Goal: Transaction & Acquisition: Obtain resource

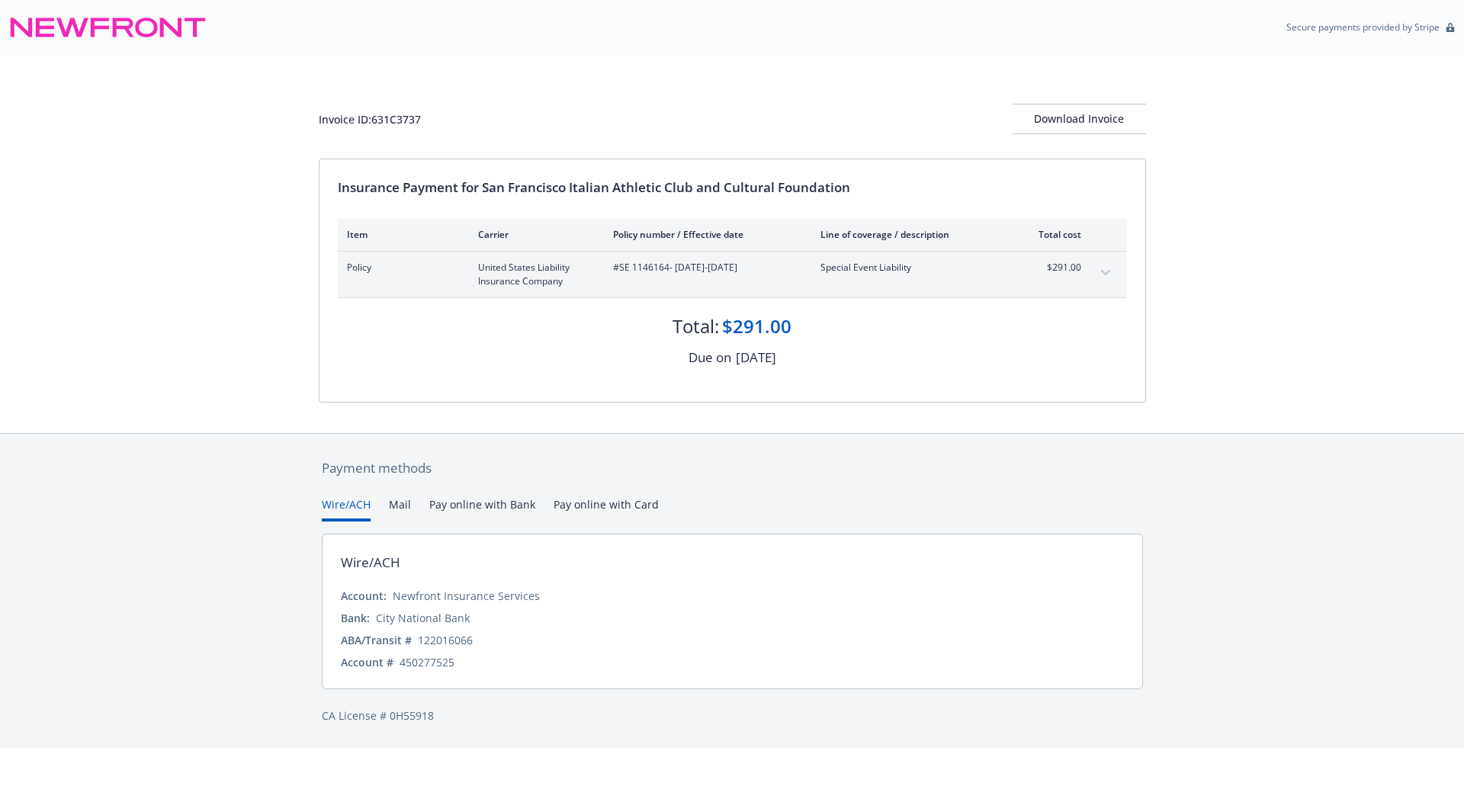
click at [1103, 270] on icon "expand content" at bounding box center [1106, 272] width 9 height 6
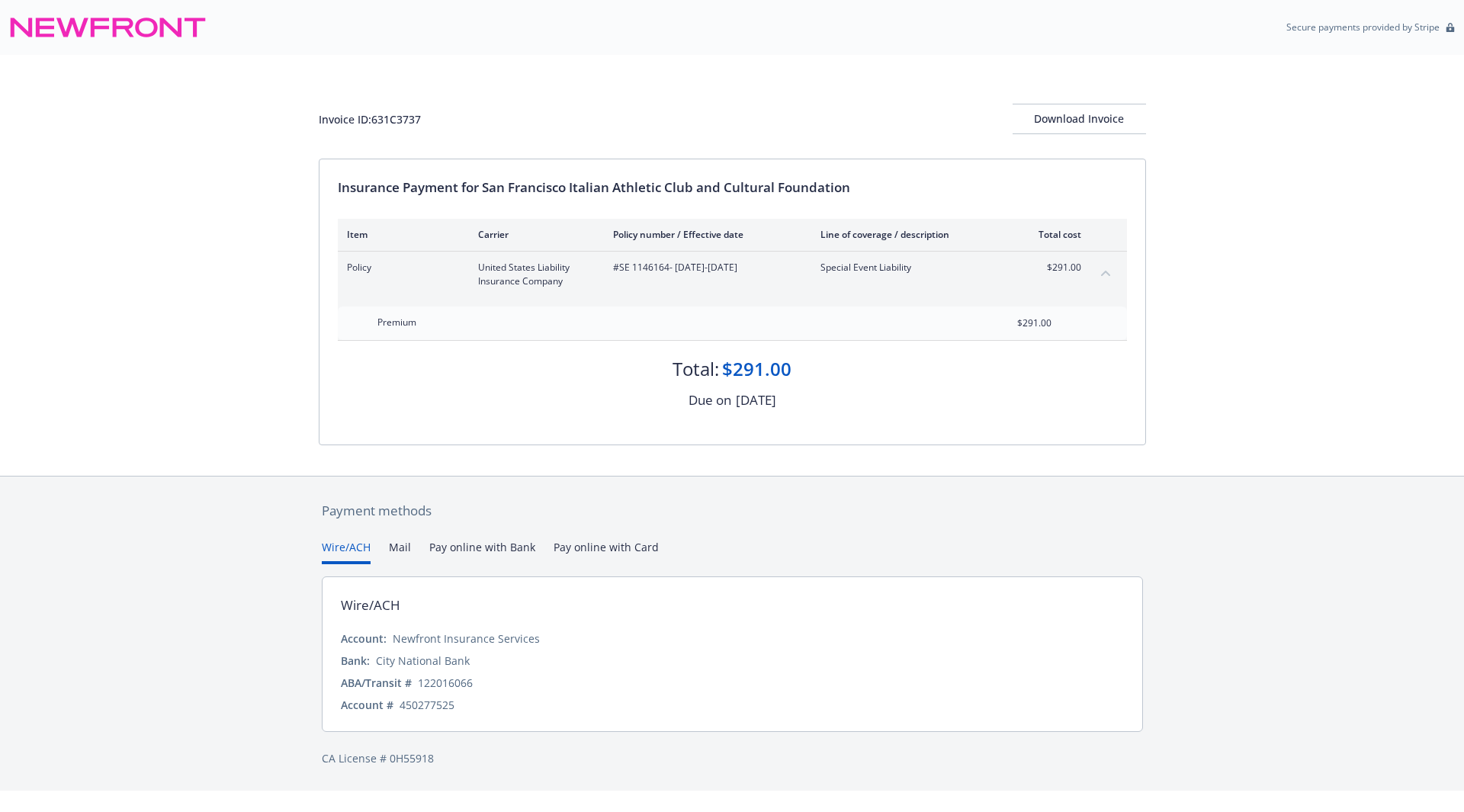
click at [1103, 270] on icon "collapse content" at bounding box center [1106, 272] width 9 height 6
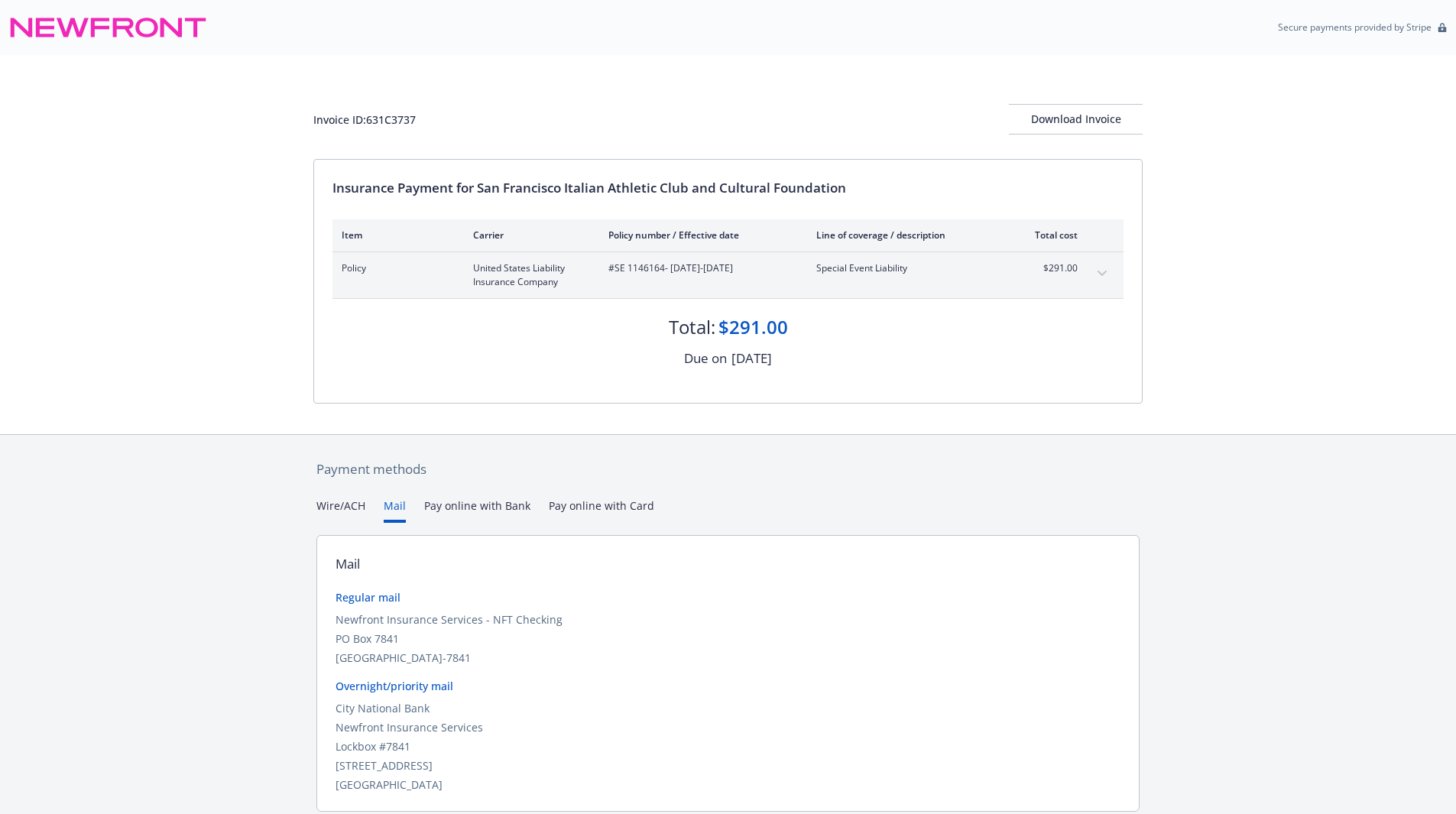
click at [396, 512] on button "Mail" at bounding box center [395, 511] width 22 height 26
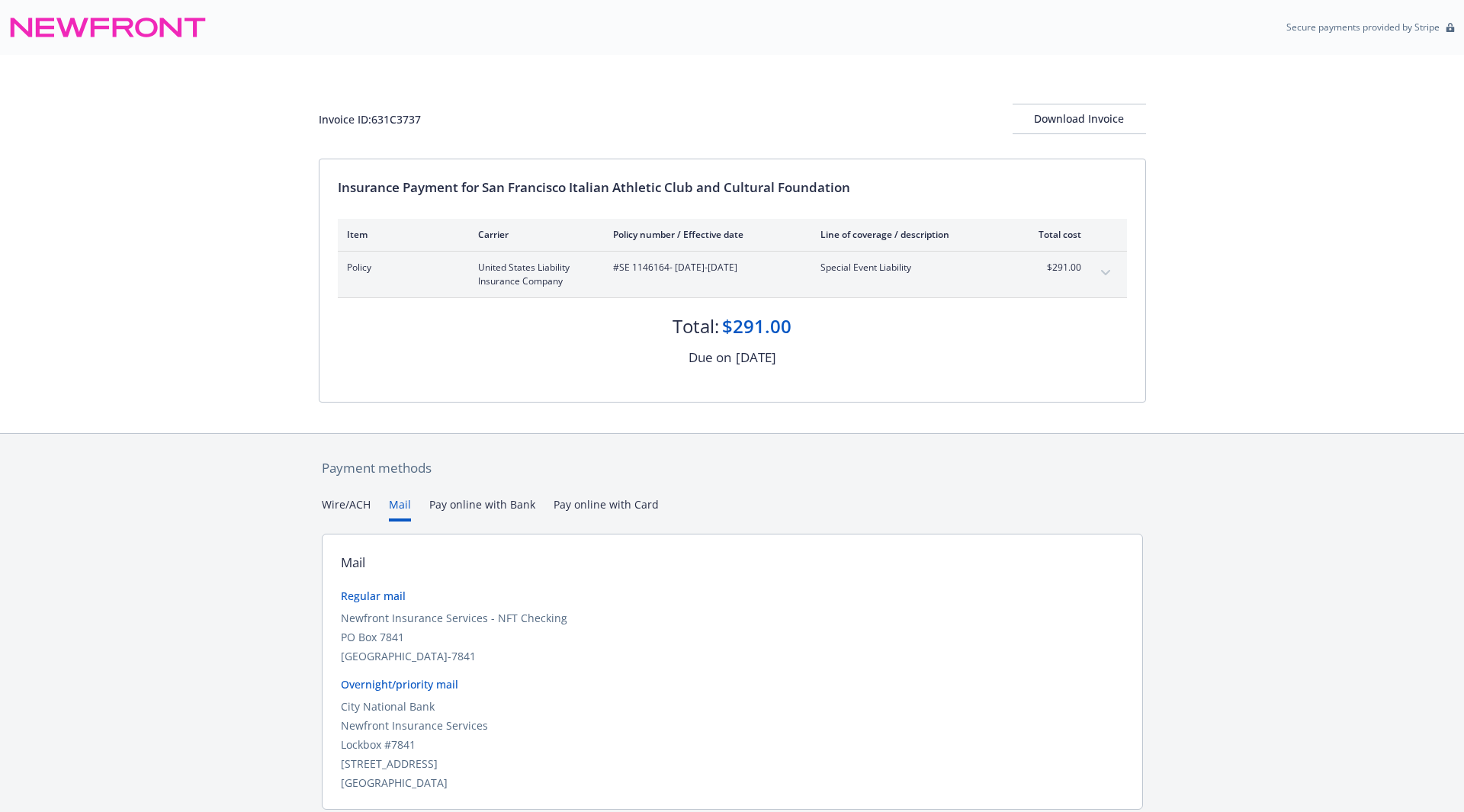
click at [478, 508] on button "Pay online with Bank" at bounding box center [482, 509] width 106 height 26
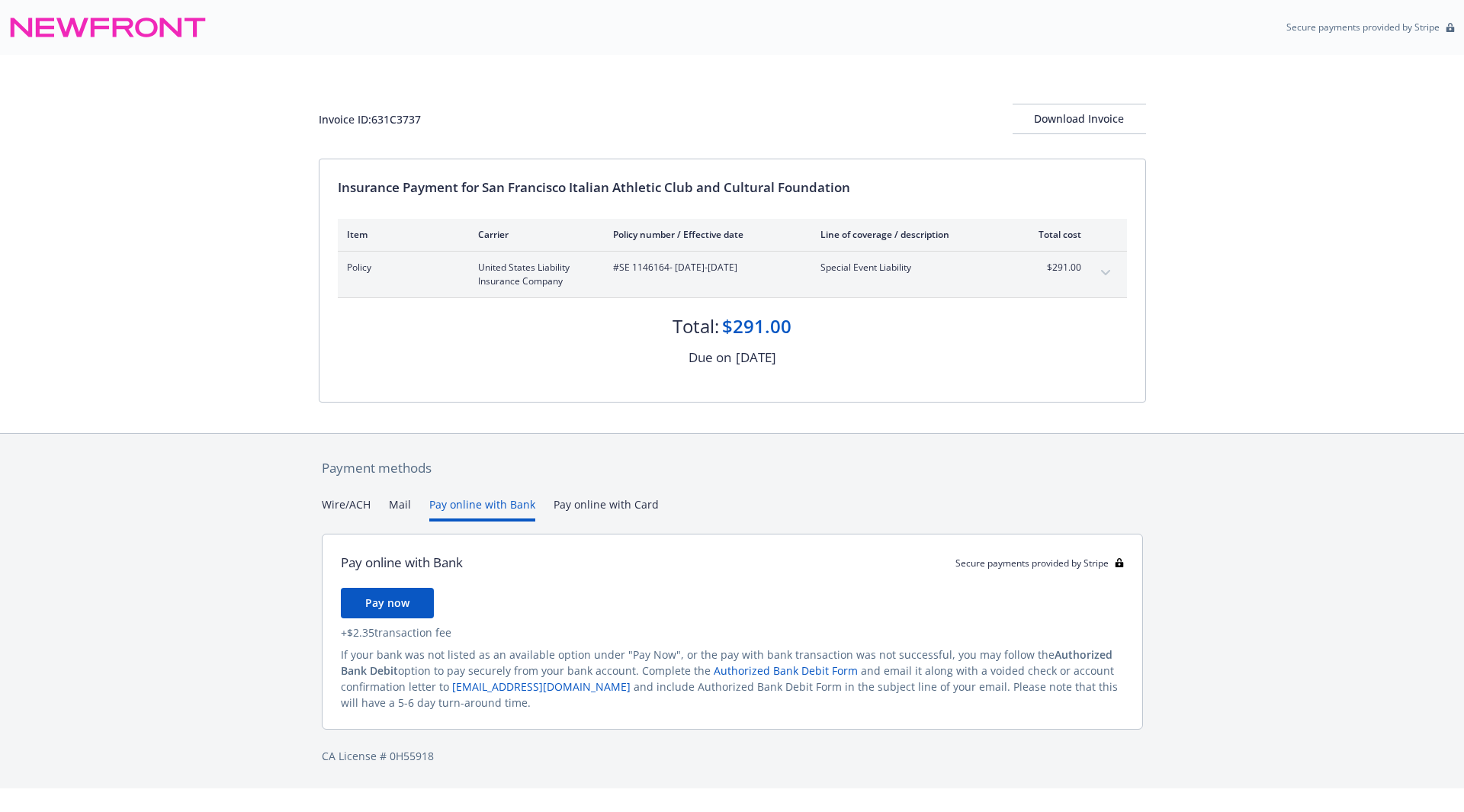
click at [613, 506] on button "Pay online with Card" at bounding box center [605, 509] width 105 height 26
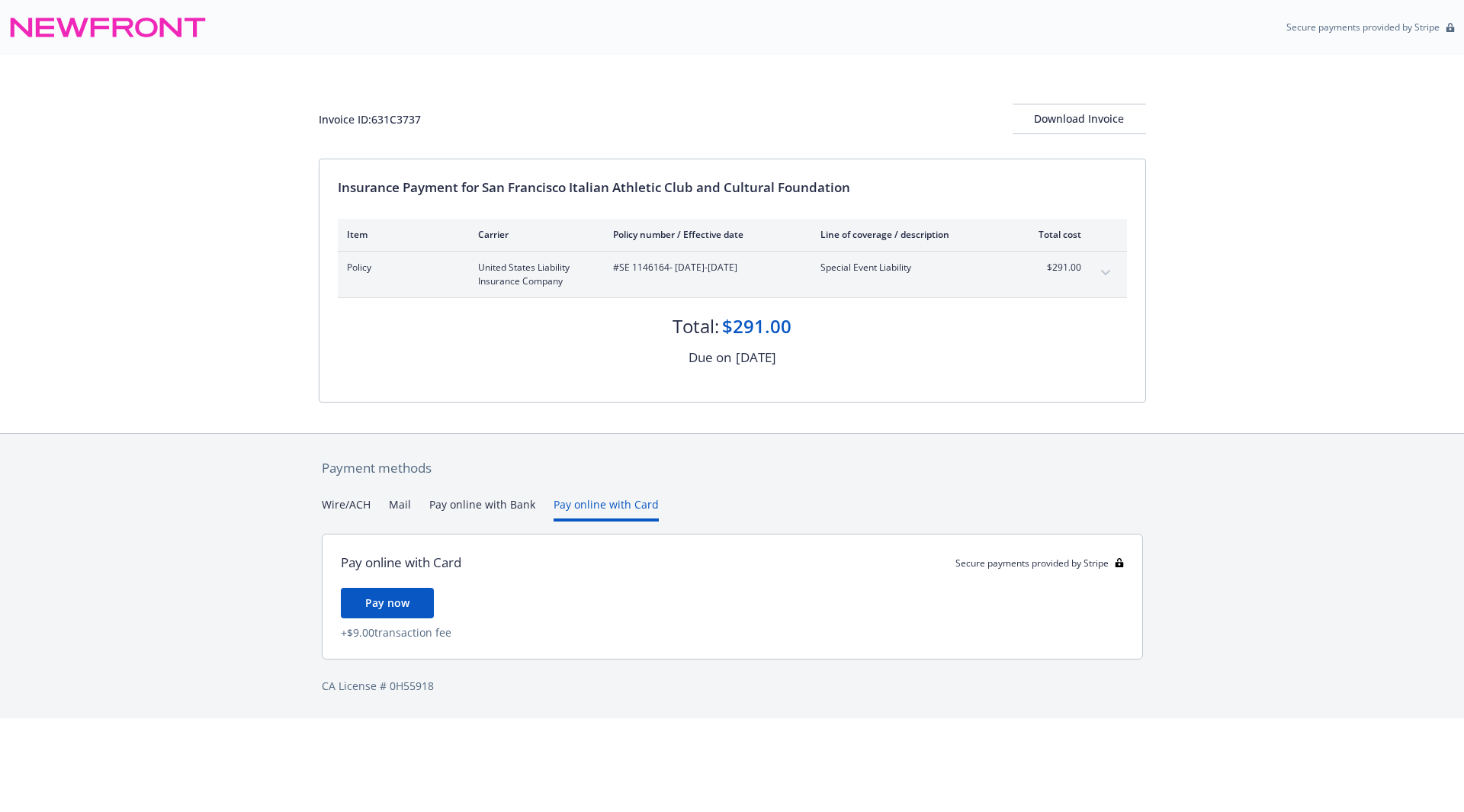
click at [534, 506] on div "Wire/ACH Mail Pay online with Bank Pay online with Card" at bounding box center [732, 509] width 821 height 26
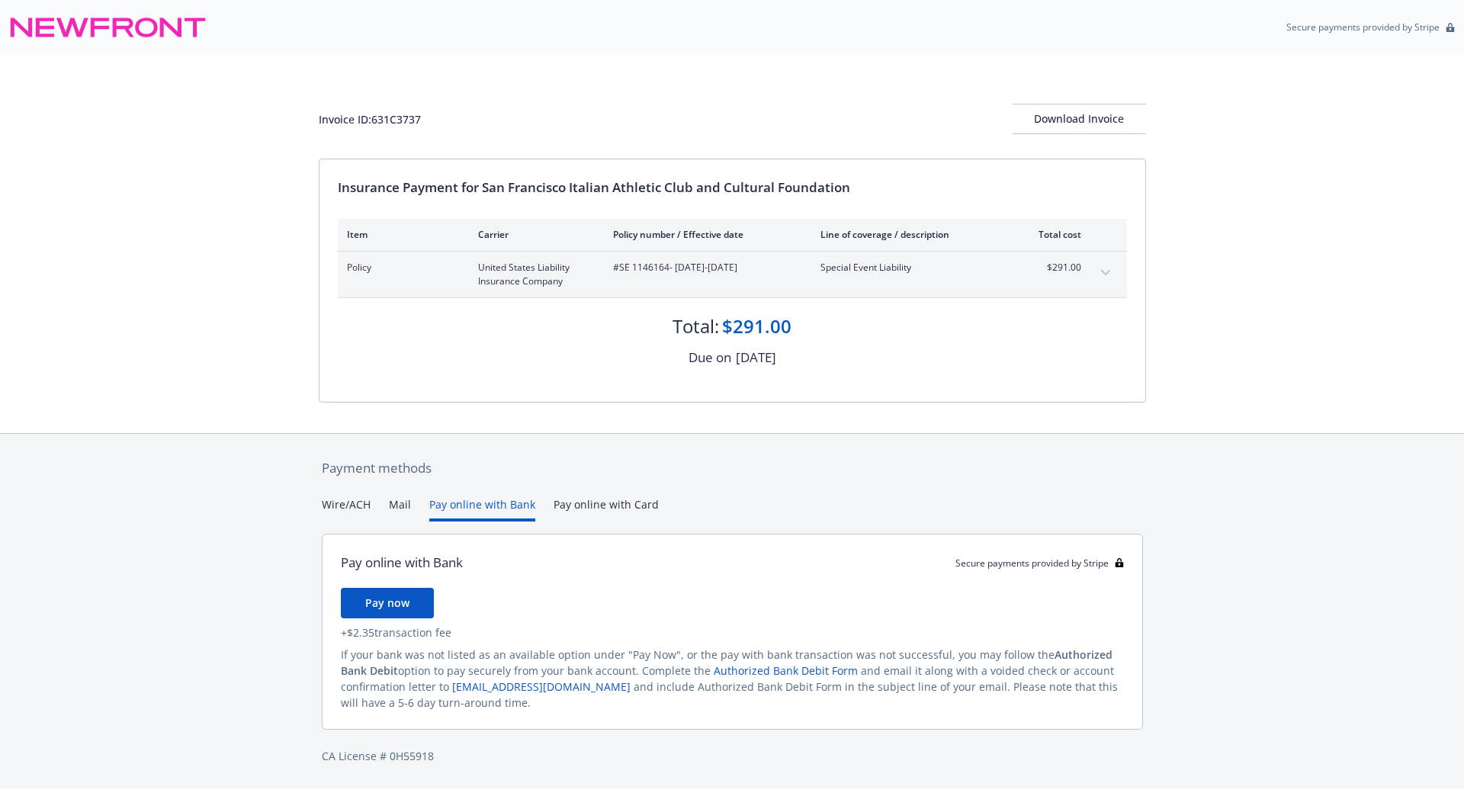
click at [506, 508] on button "Pay online with Bank" at bounding box center [482, 509] width 106 height 26
click at [1077, 127] on div "Download Invoice" at bounding box center [1079, 119] width 133 height 29
